Goal: Transaction & Acquisition: Purchase product/service

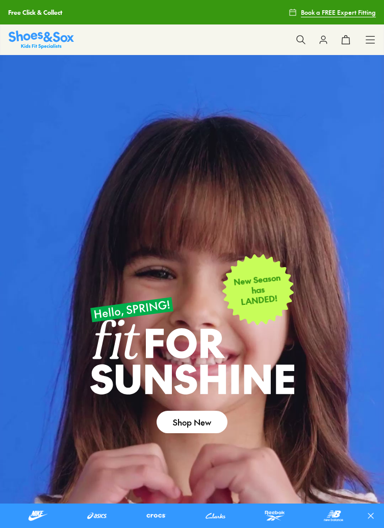
click at [374, 41] on icon at bounding box center [370, 40] width 10 height 10
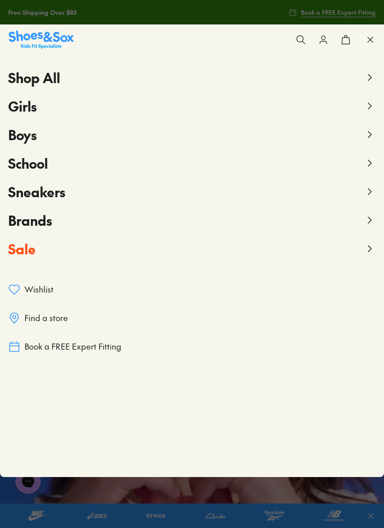
click at [367, 136] on icon at bounding box center [370, 134] width 12 height 12
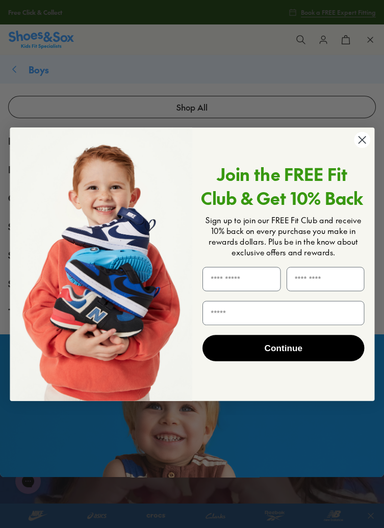
click at [59, 289] on img "POPUP Form" at bounding box center [101, 263] width 182 height 273
click at [367, 140] on circle "Close dialog" at bounding box center [362, 140] width 16 height 16
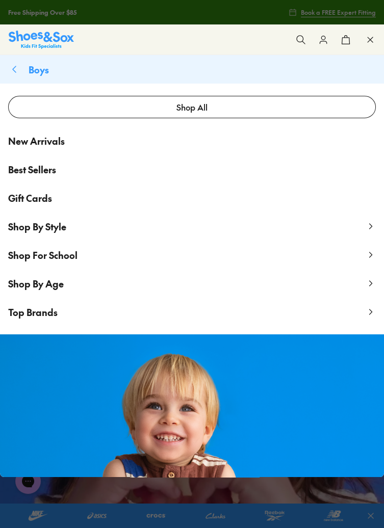
click at [65, 287] on button "Shop By Age" at bounding box center [192, 283] width 384 height 29
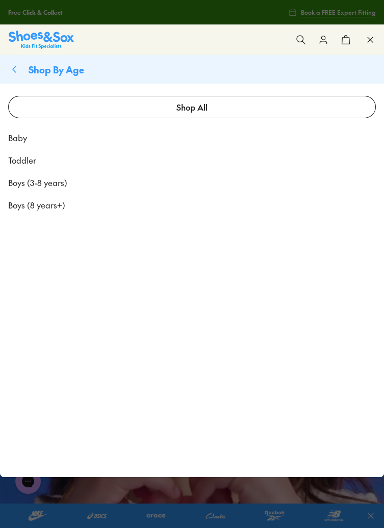
click at [26, 140] on span "Baby" at bounding box center [17, 138] width 19 height 12
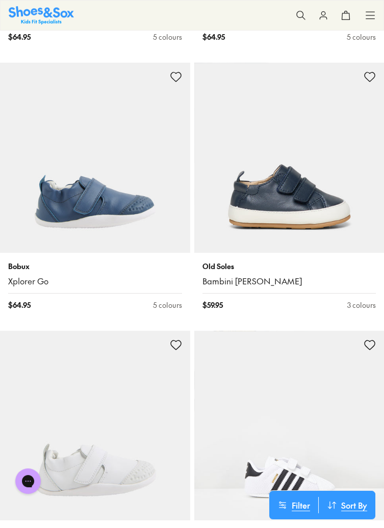
scroll to position [423, 0]
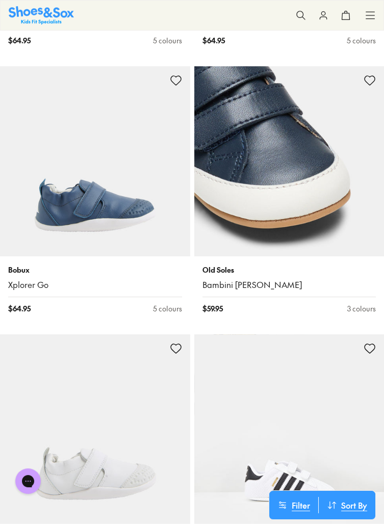
click at [249, 280] on link "Bambini Markert" at bounding box center [289, 284] width 174 height 11
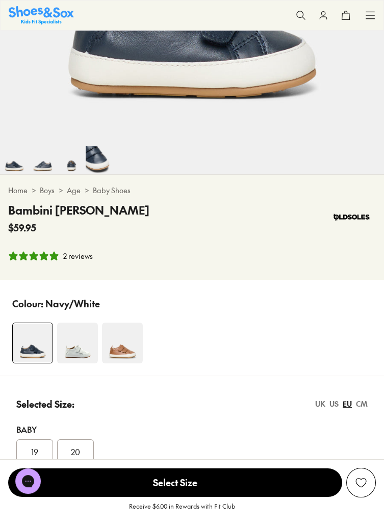
select select "*"
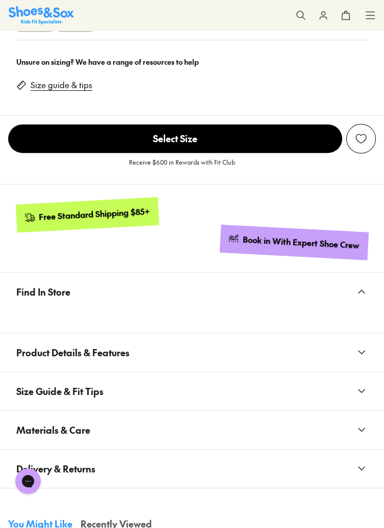
scroll to position [784, 0]
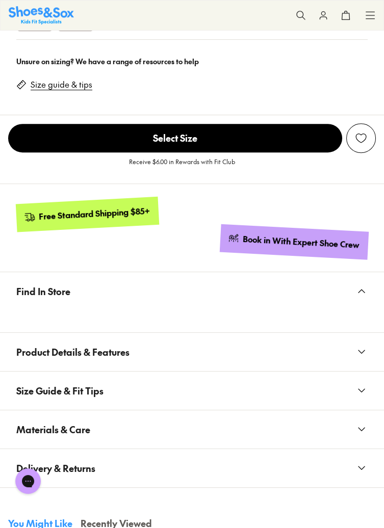
click at [362, 353] on use at bounding box center [361, 351] width 6 height 3
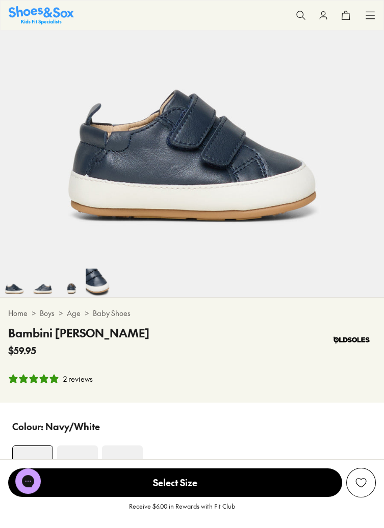
scroll to position [169, 0]
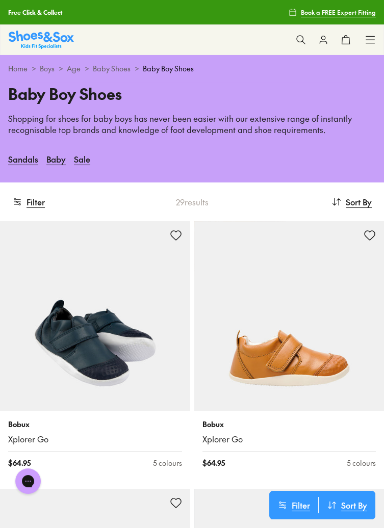
click at [138, 378] on img at bounding box center [95, 316] width 190 height 190
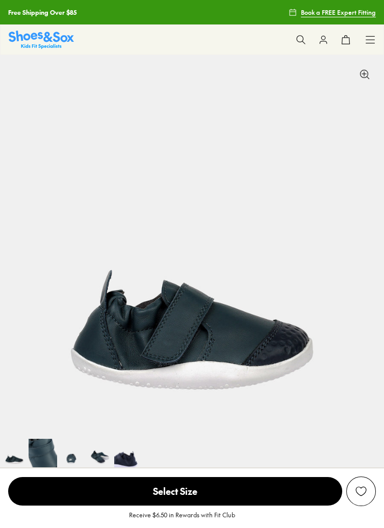
select select "*"
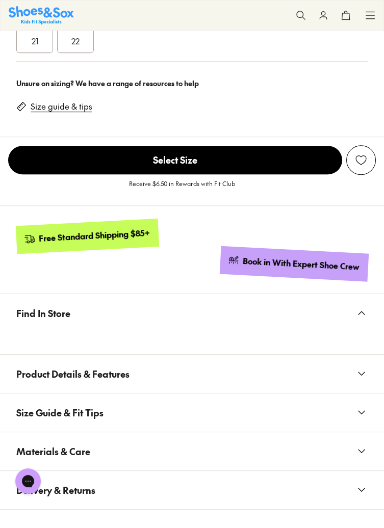
scroll to position [767, 0]
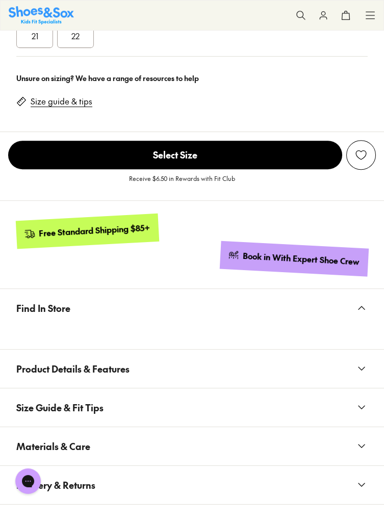
click at [362, 374] on icon at bounding box center [361, 368] width 12 height 12
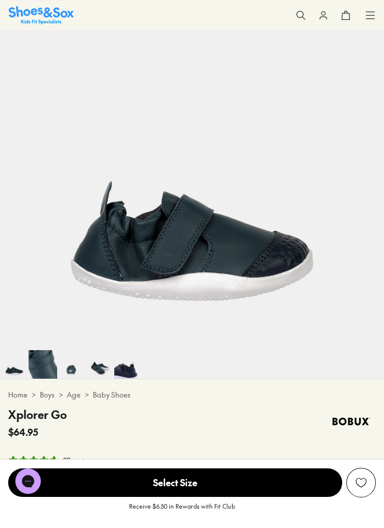
scroll to position [0, 0]
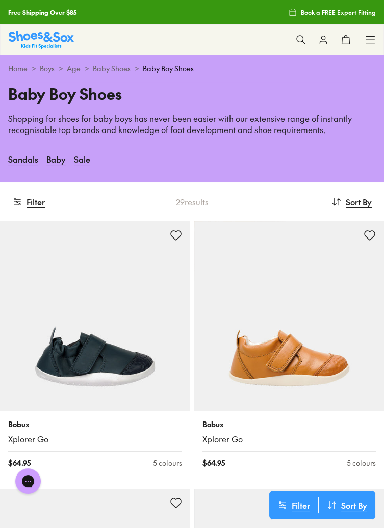
click at [373, 40] on use at bounding box center [370, 39] width 9 height 7
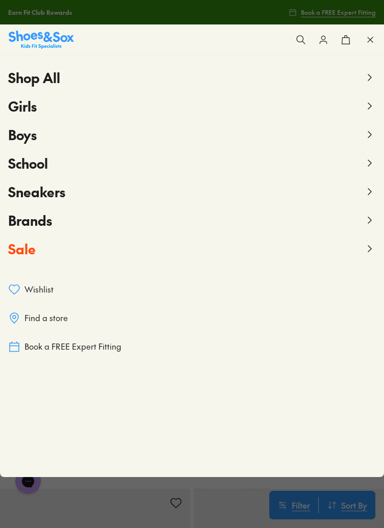
click at [366, 219] on icon at bounding box center [370, 220] width 12 height 12
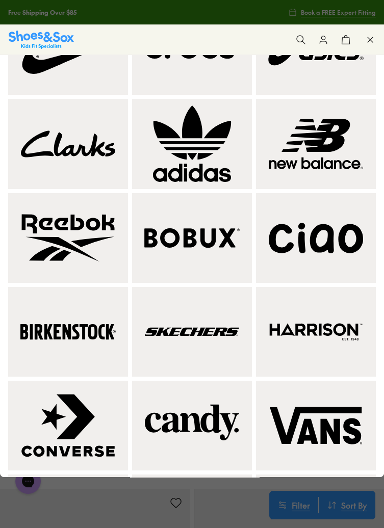
scroll to position [171, 0]
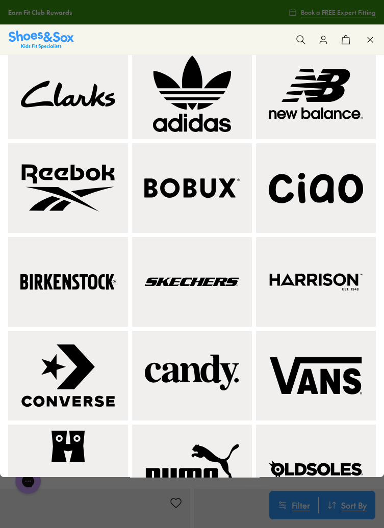
click at [195, 192] on img at bounding box center [192, 187] width 108 height 77
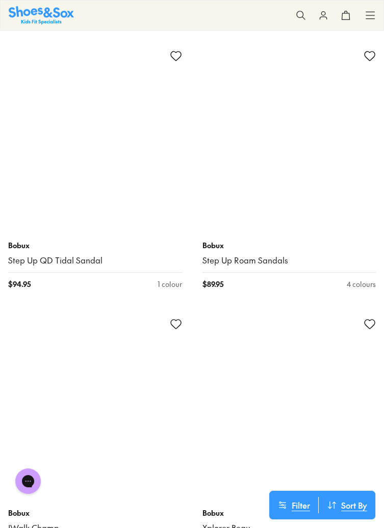
scroll to position [7273, 0]
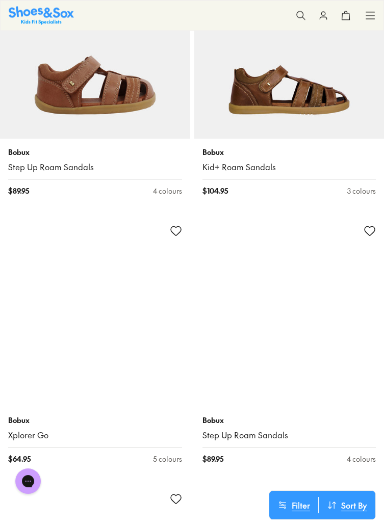
scroll to position [8973, 0]
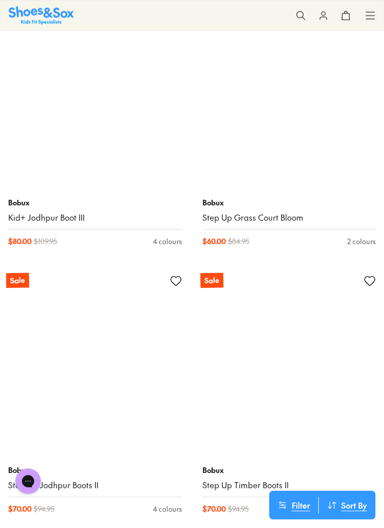
scroll to position [16167, 0]
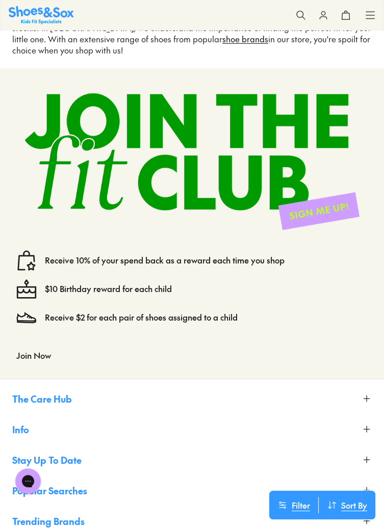
scroll to position [18124, 0]
